Goal: Transaction & Acquisition: Purchase product/service

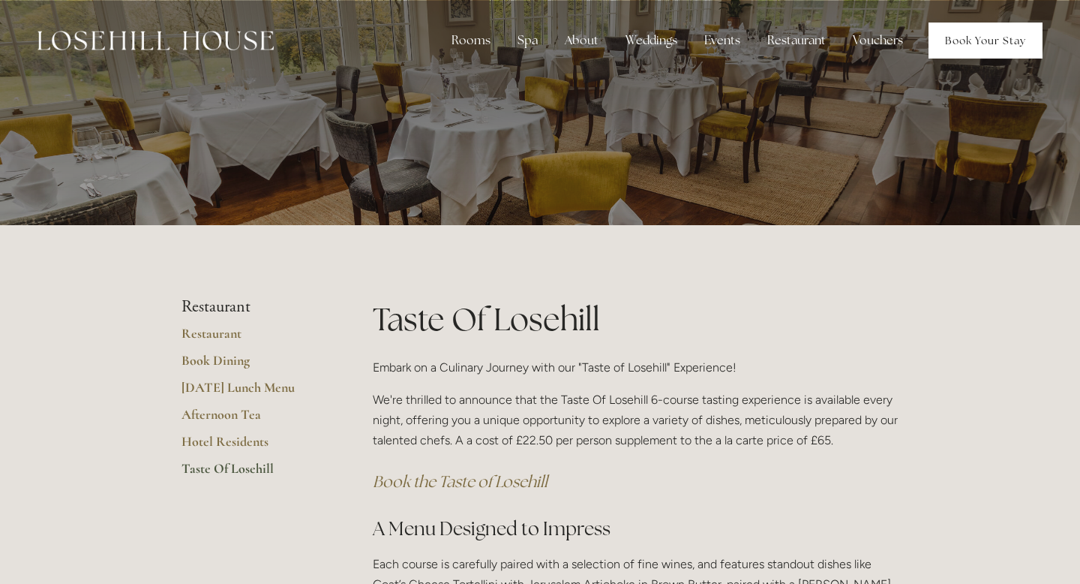
click at [976, 41] on link "Book Your Stay" at bounding box center [986, 41] width 114 height 36
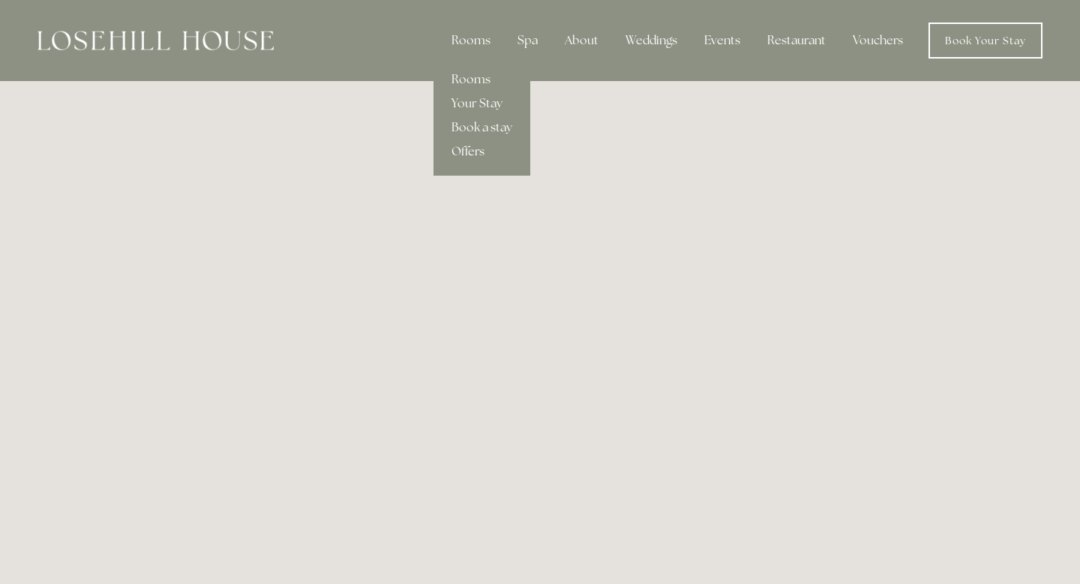
click at [481, 157] on link "Offers" at bounding box center [482, 152] width 97 height 24
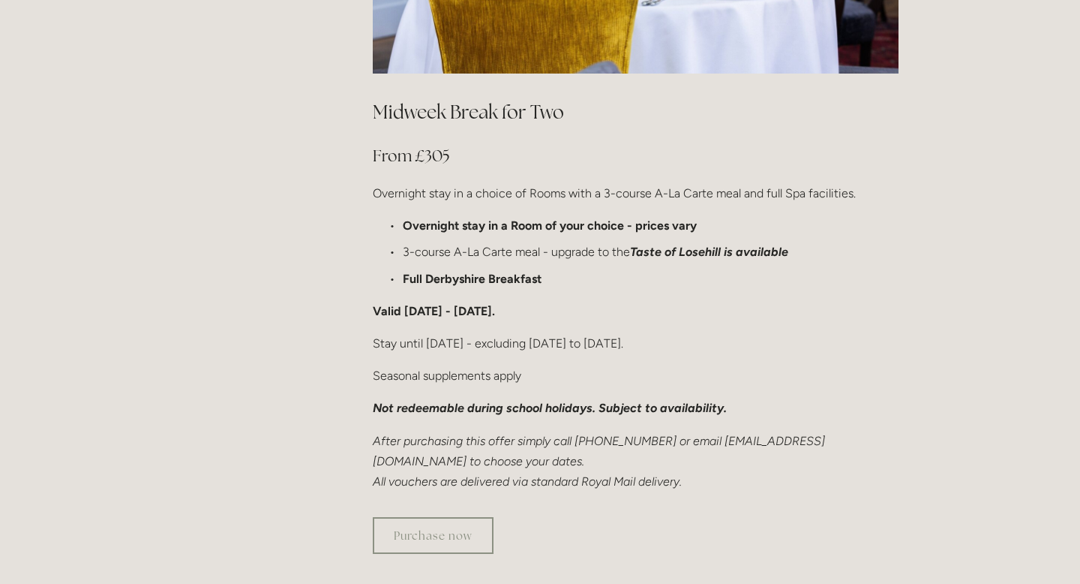
scroll to position [917, 0]
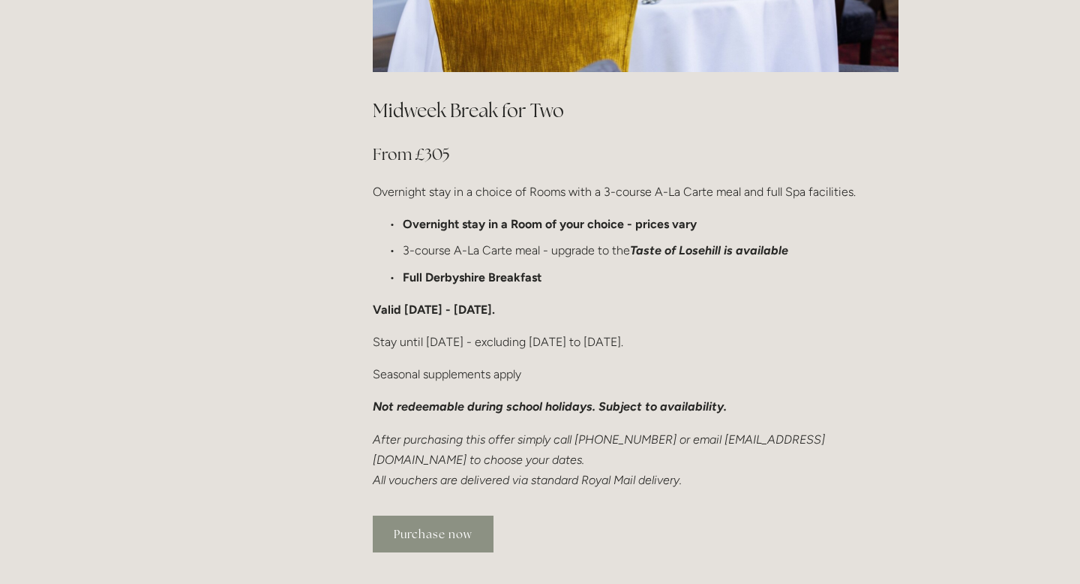
click at [441, 515] on link "Purchase now" at bounding box center [433, 533] width 121 height 37
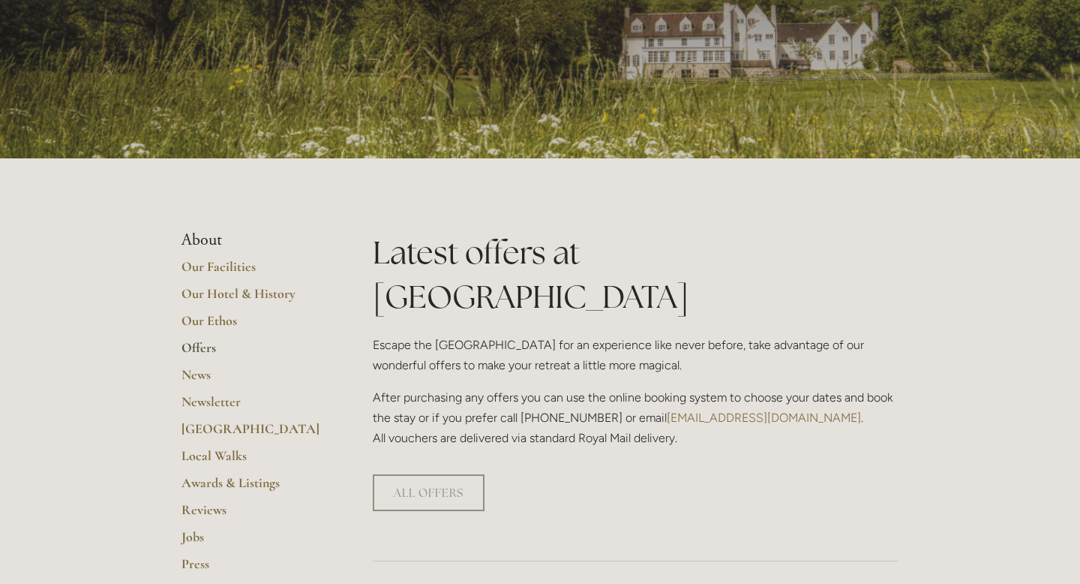
scroll to position [0, 0]
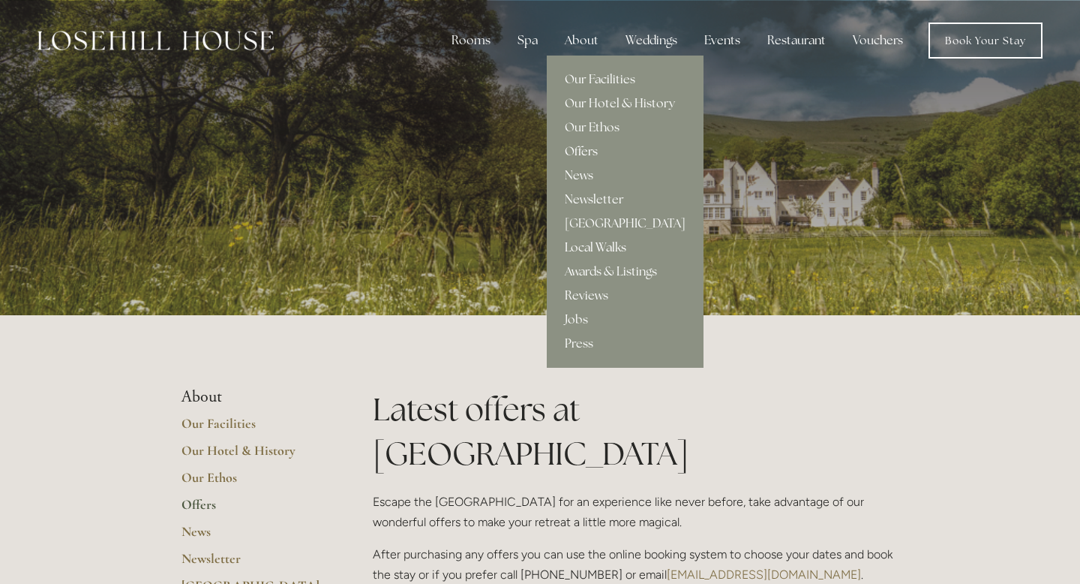
click at [598, 248] on link "Local Walks" at bounding box center [625, 248] width 157 height 24
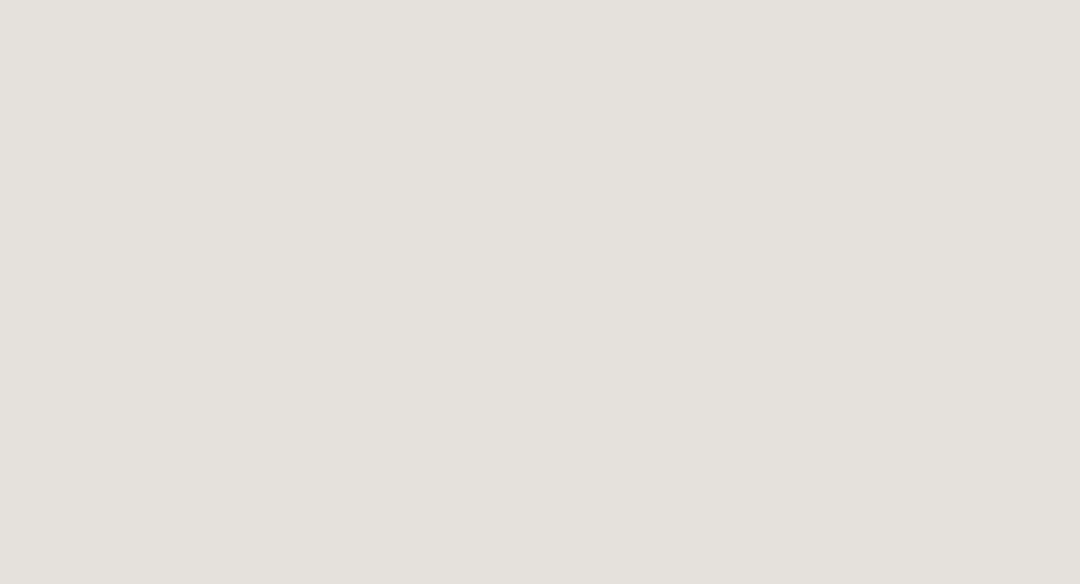
scroll to position [1106, 0]
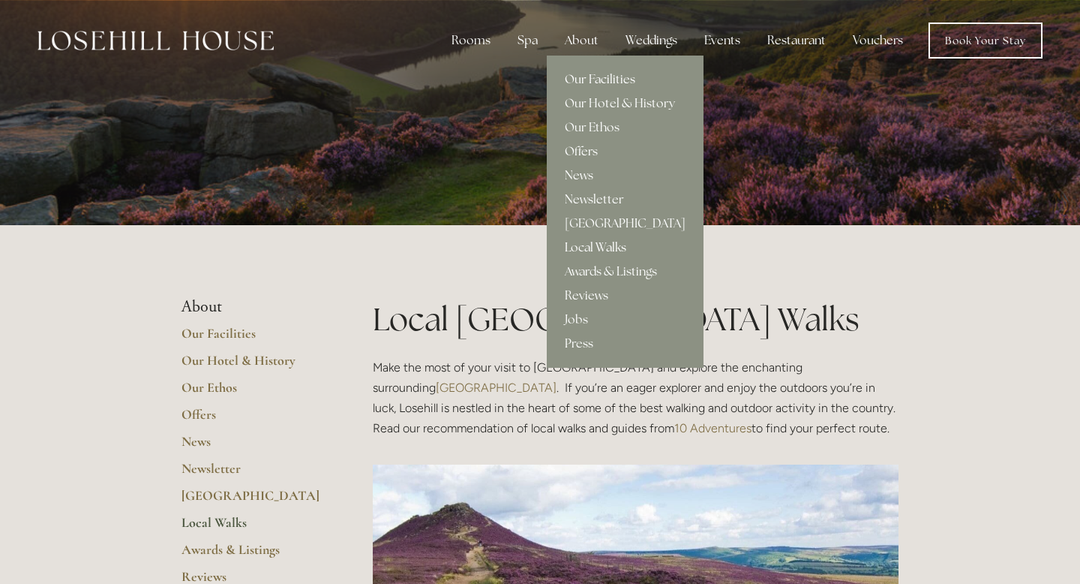
click at [597, 74] on link "Our Facilities" at bounding box center [625, 80] width 157 height 24
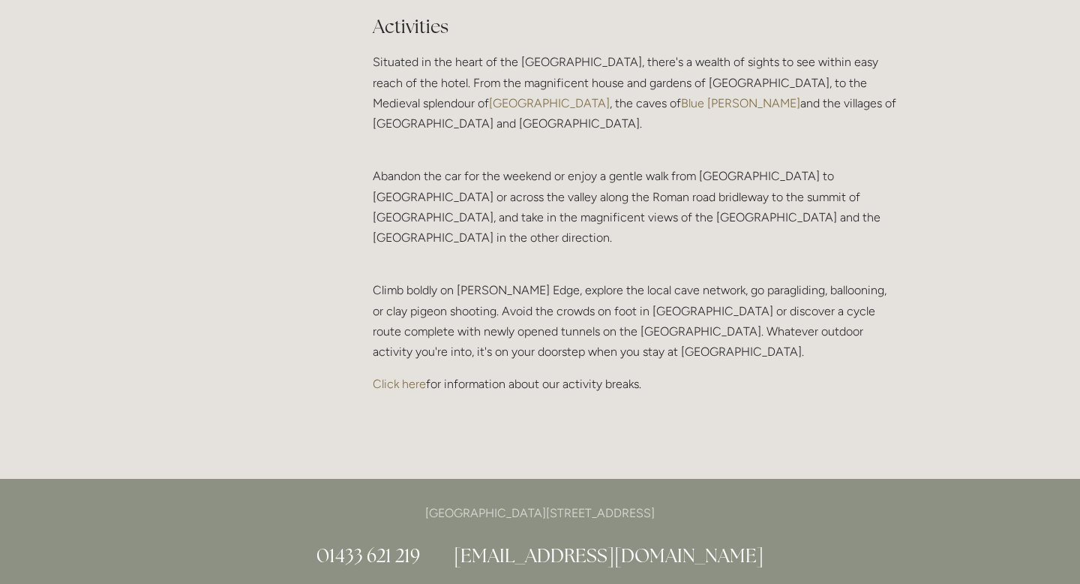
scroll to position [3404, 0]
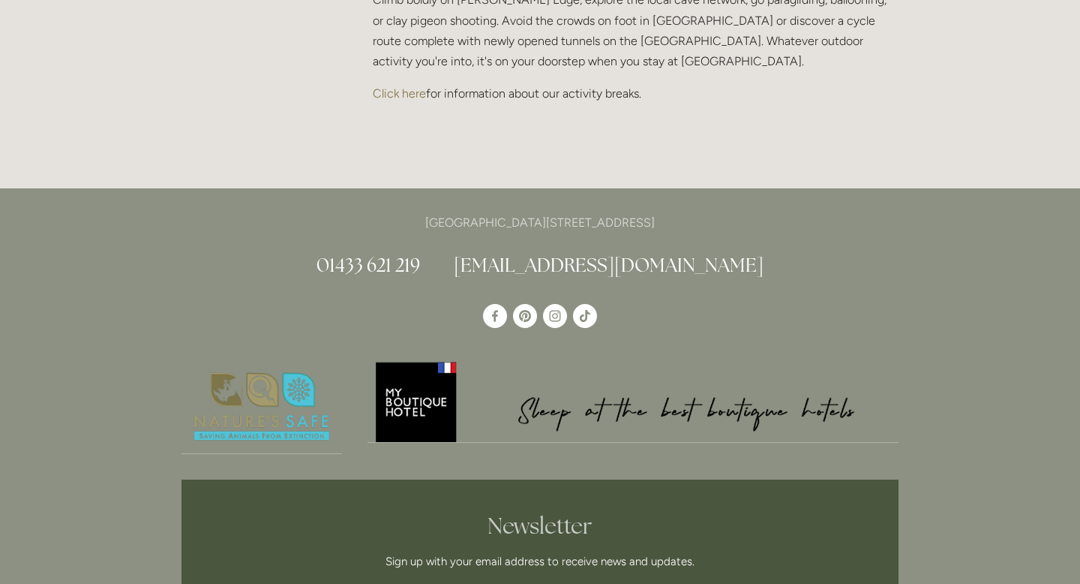
click at [400, 86] on link "Click here" at bounding box center [399, 93] width 53 height 14
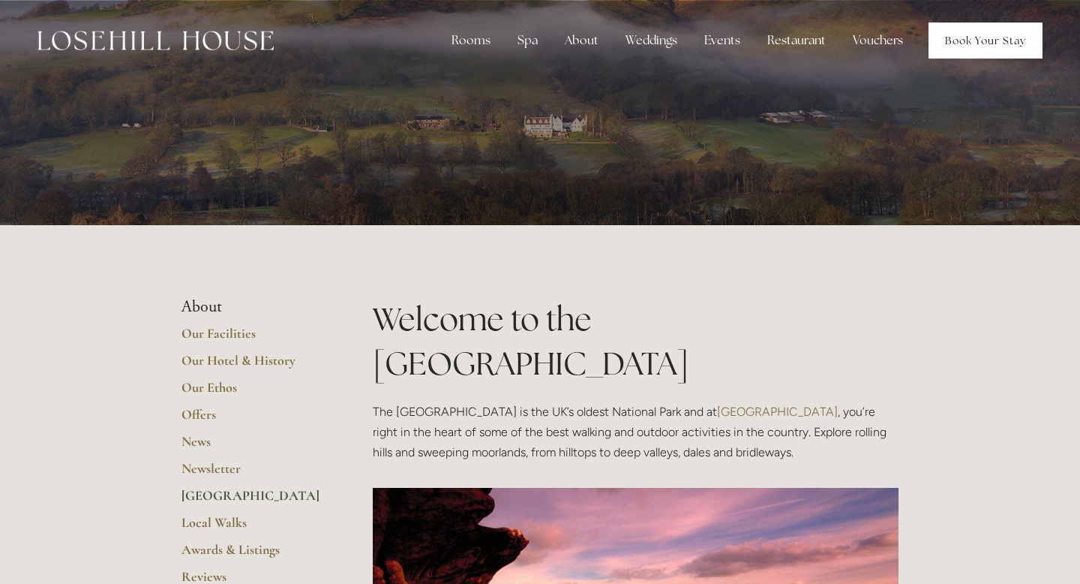
click at [963, 40] on link "Book Your Stay" at bounding box center [986, 41] width 114 height 36
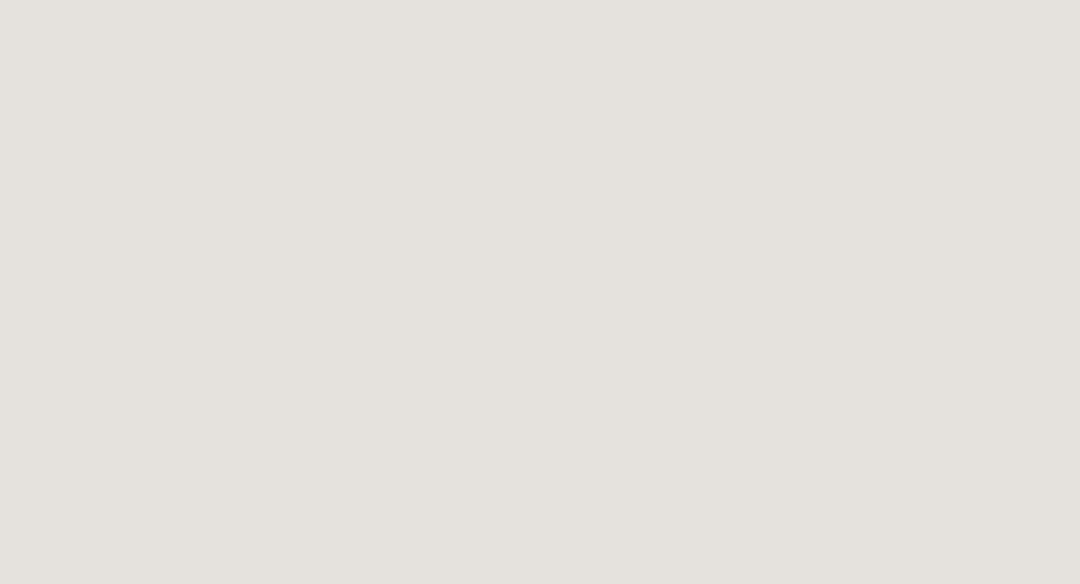
scroll to position [181, 0]
